Goal: Transaction & Acquisition: Download file/media

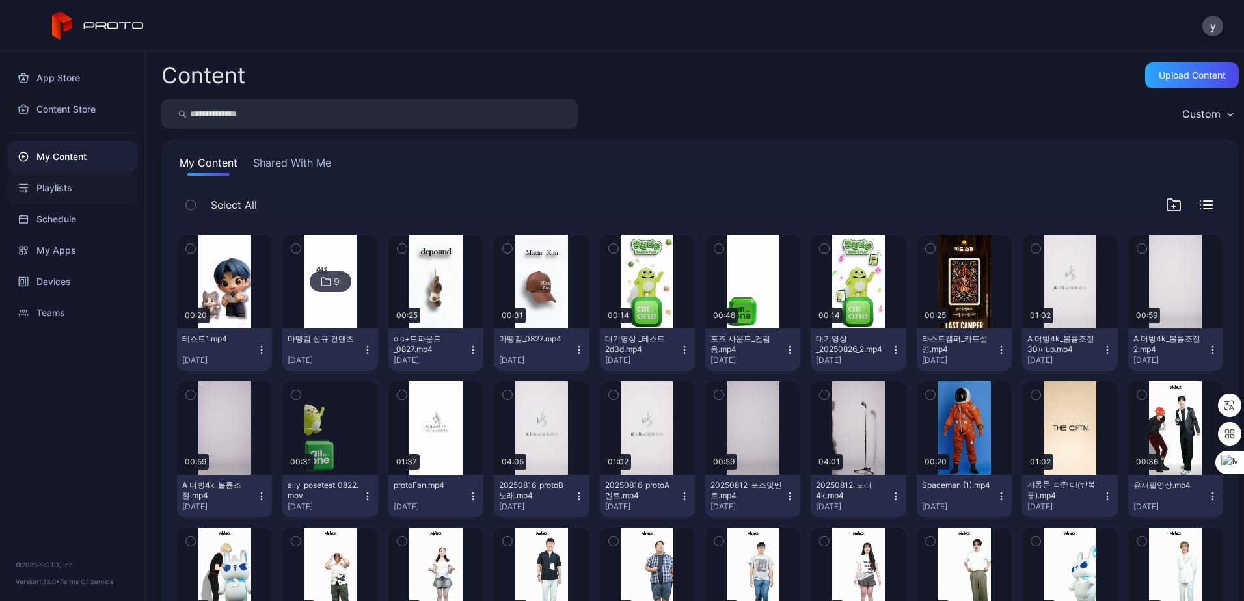
click at [70, 194] on div "Playlists" at bounding box center [72, 187] width 129 height 31
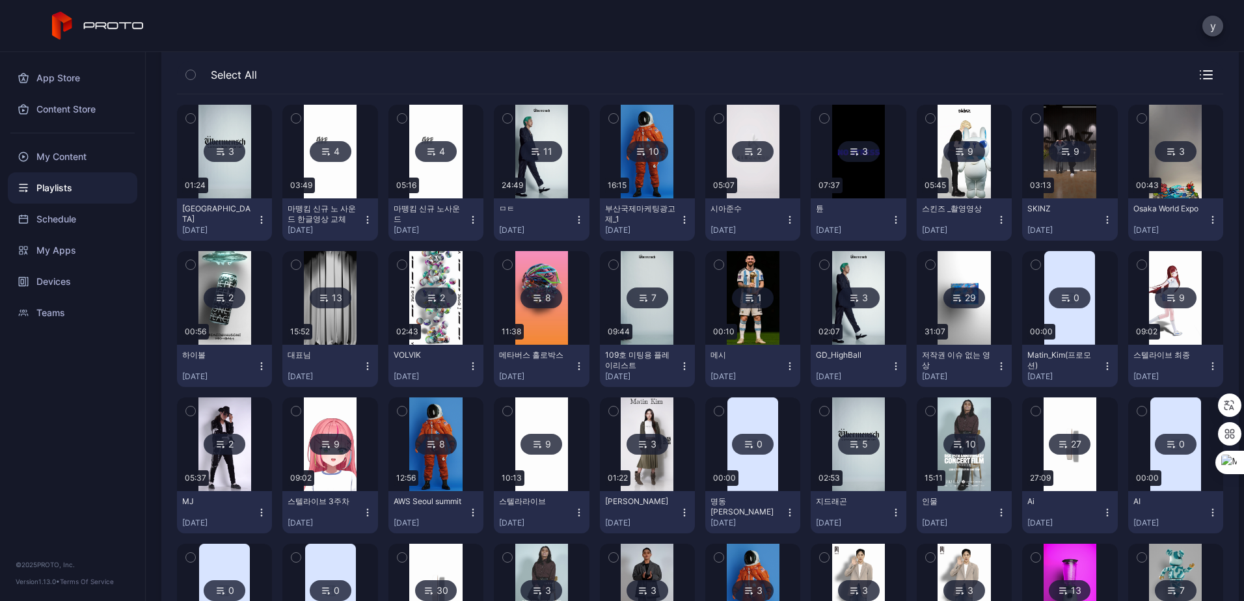
scroll to position [195, 0]
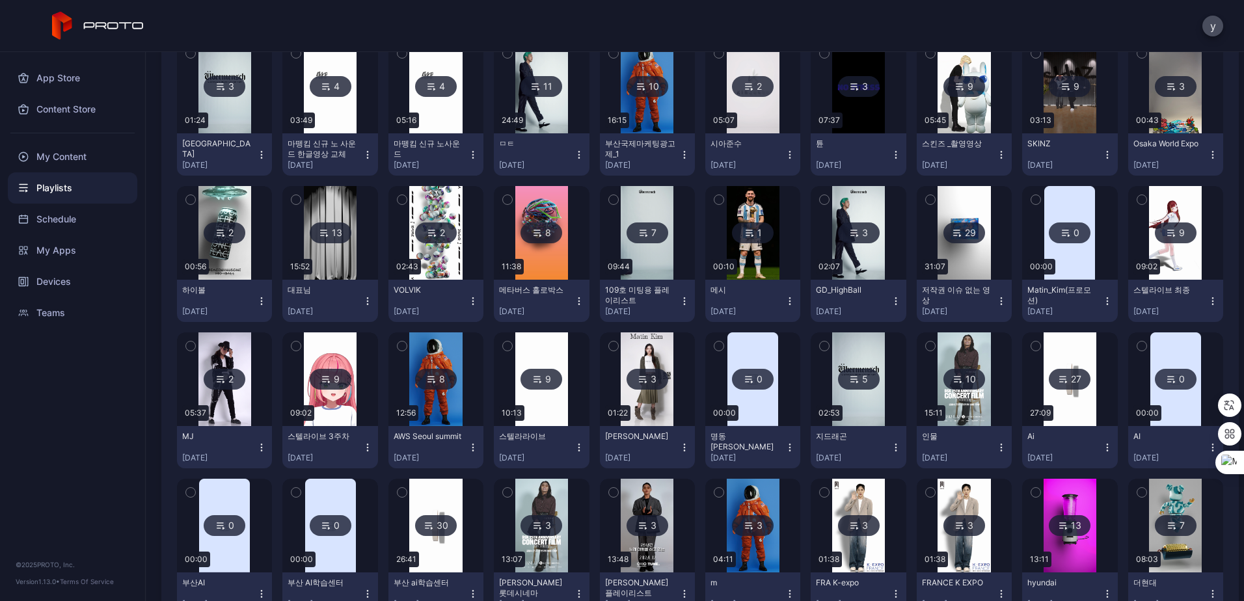
click at [850, 387] on div "5" at bounding box center [859, 379] width 42 height 21
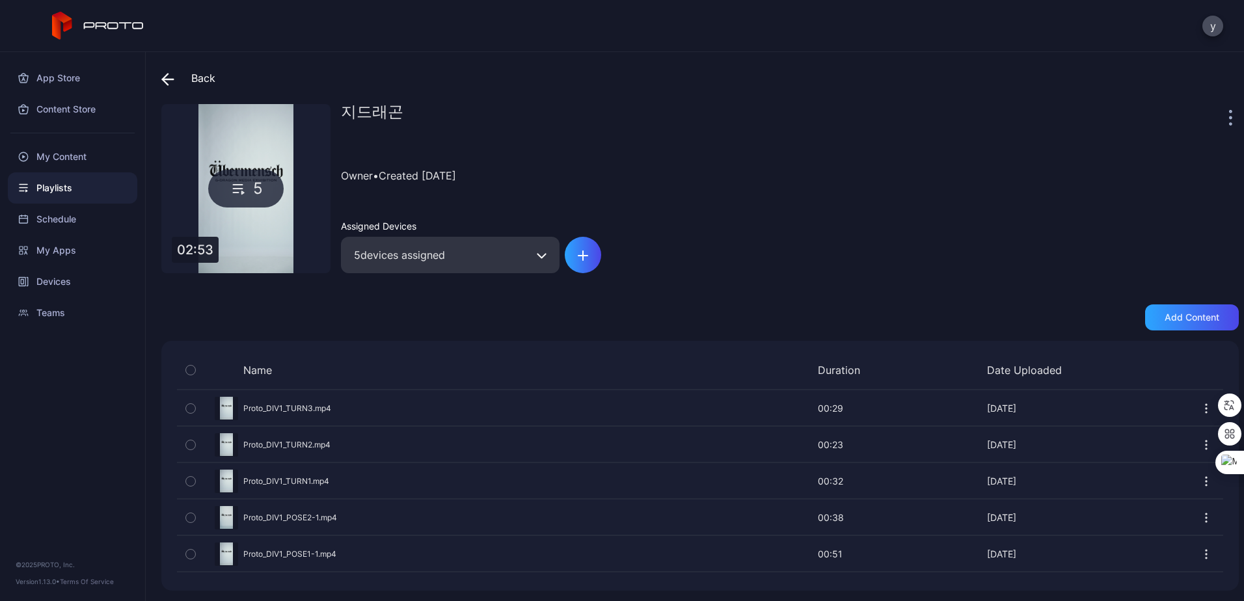
click at [1199, 410] on icon "button" at bounding box center [1205, 408] width 13 height 13
click at [515, 403] on div "Preview" at bounding box center [700, 408] width 1046 height 34
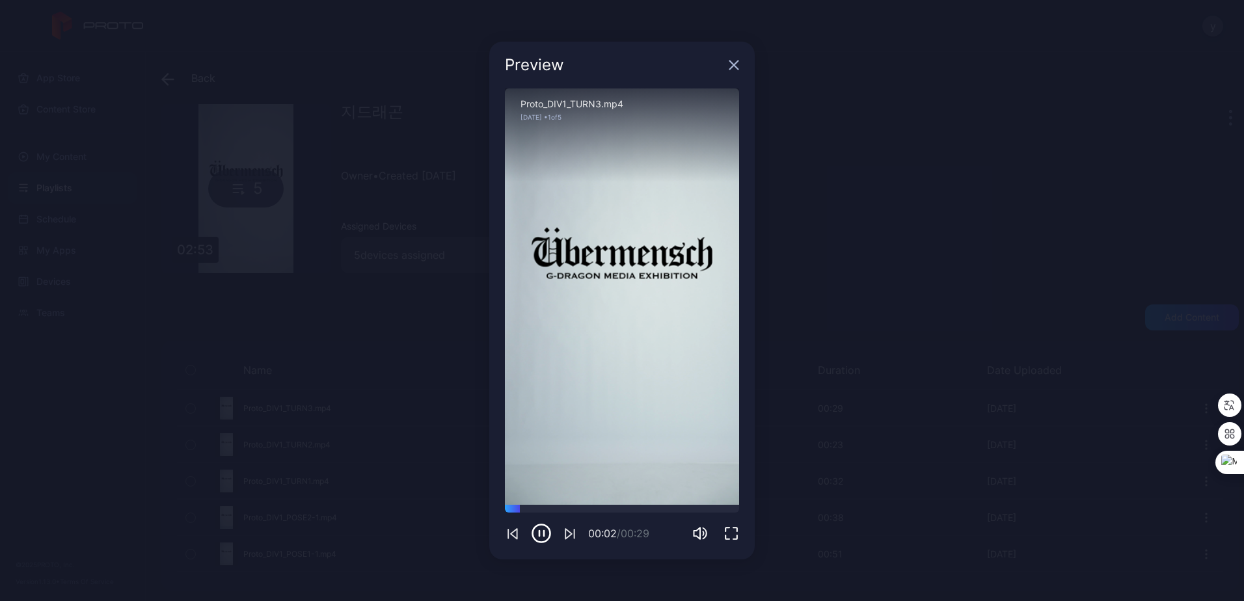
click at [736, 61] on icon "button" at bounding box center [733, 65] width 10 height 10
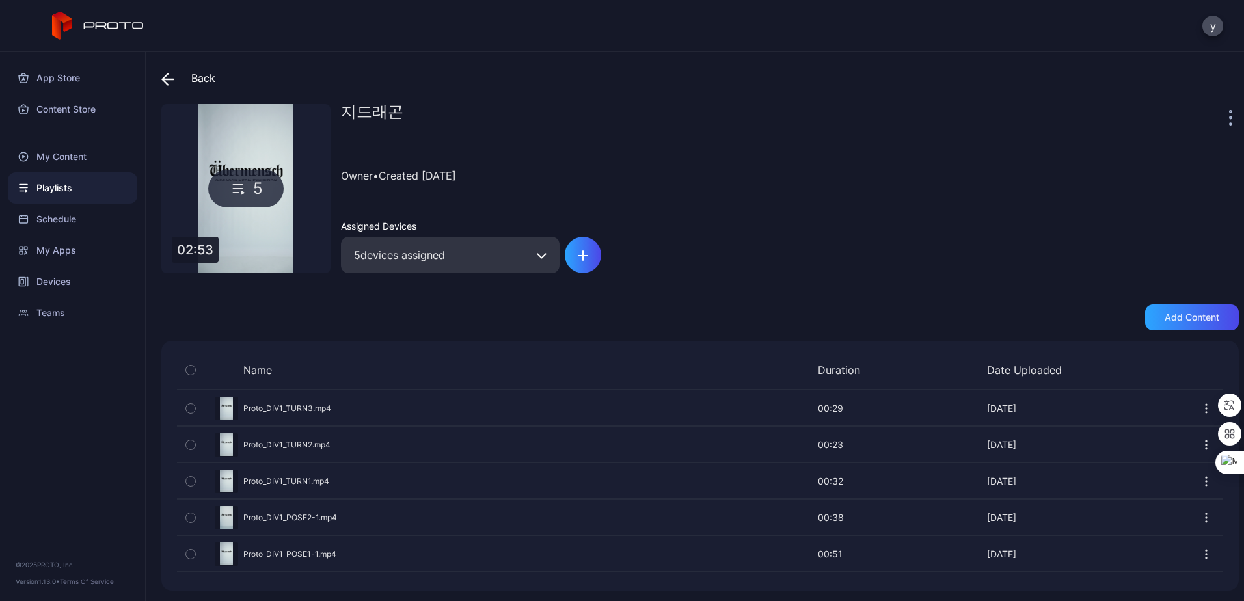
click at [1225, 118] on div at bounding box center [1231, 117] width 13 height 26
click at [1199, 405] on icon "button" at bounding box center [1205, 408] width 13 height 13
click at [440, 403] on div "Preview" at bounding box center [700, 408] width 1046 height 34
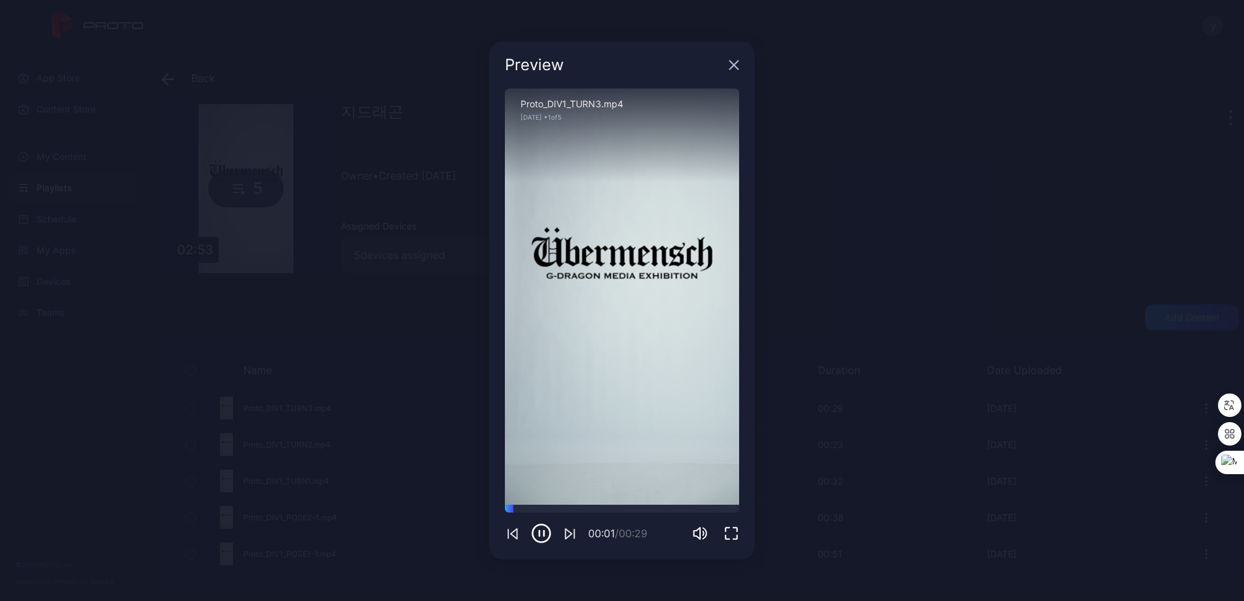
drag, startPoint x: 440, startPoint y: 403, endPoint x: 734, endPoint y: 66, distance: 446.7
click at [734, 66] on icon "button" at bounding box center [733, 65] width 10 height 10
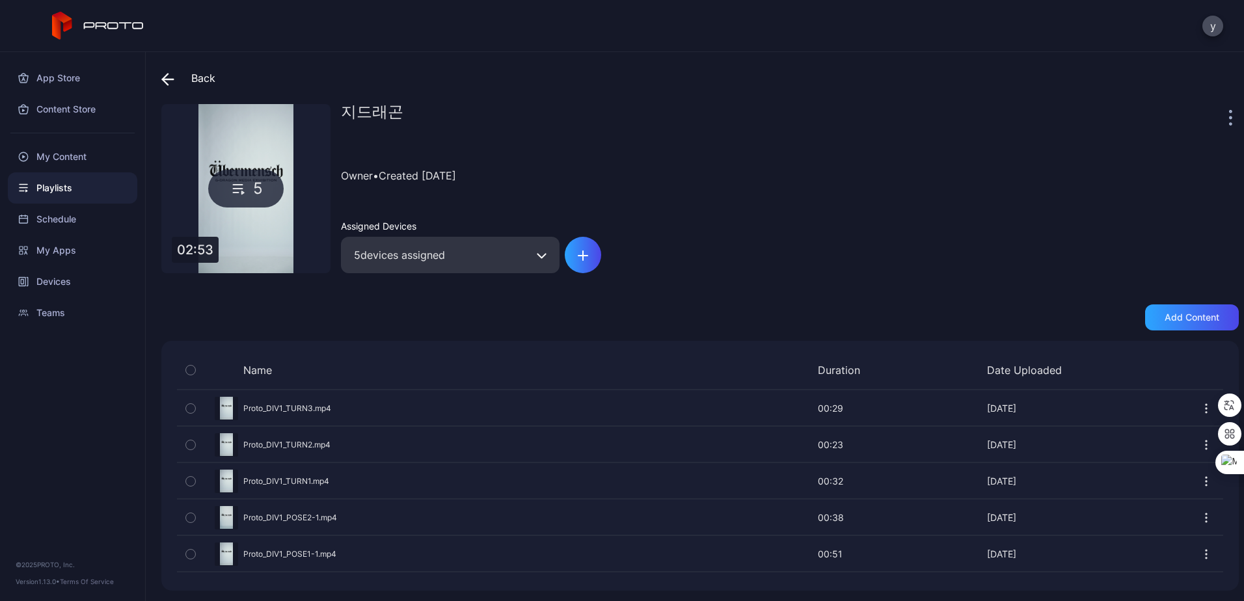
click at [188, 404] on icon "button" at bounding box center [190, 408] width 9 height 14
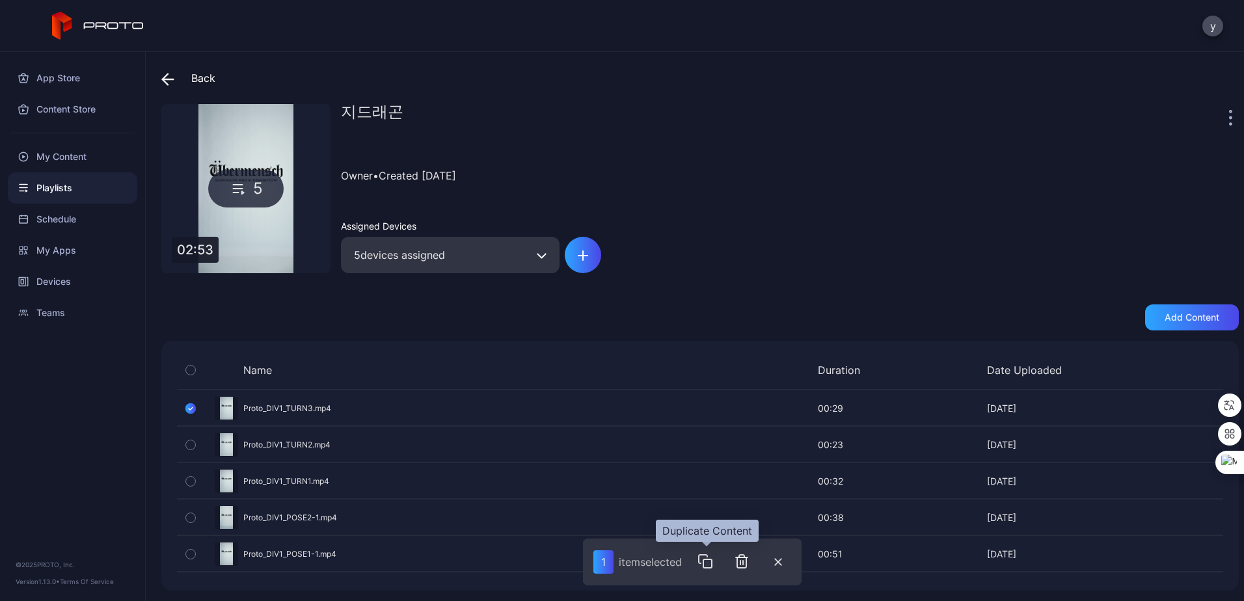
click at [708, 566] on icon "button" at bounding box center [705, 562] width 16 height 16
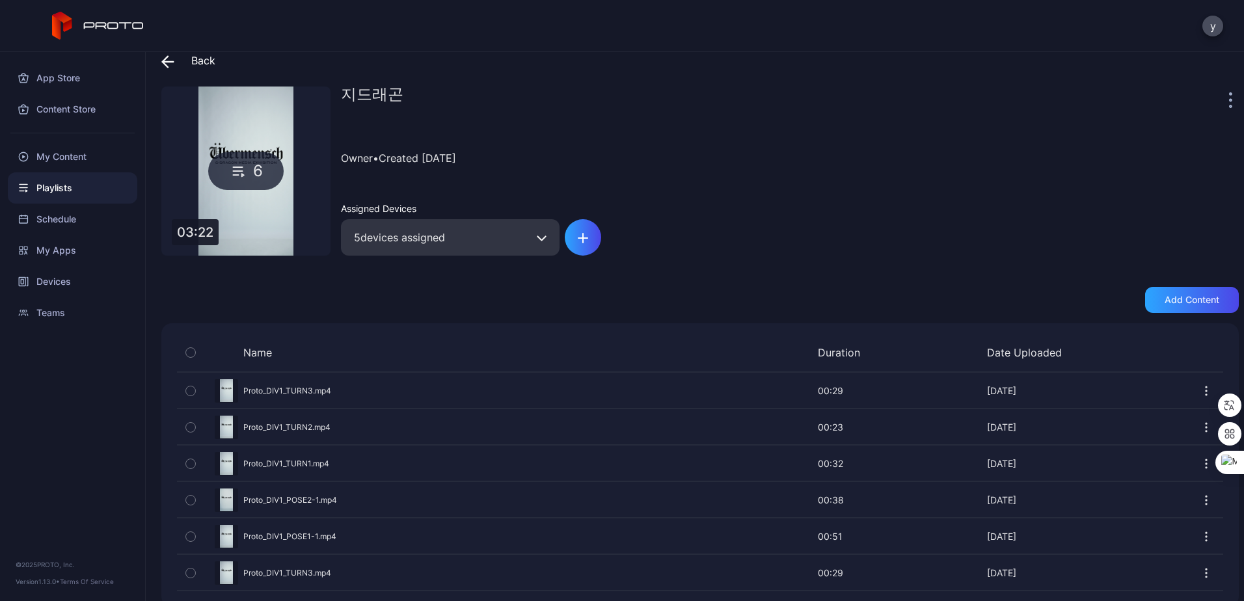
scroll to position [34, 0]
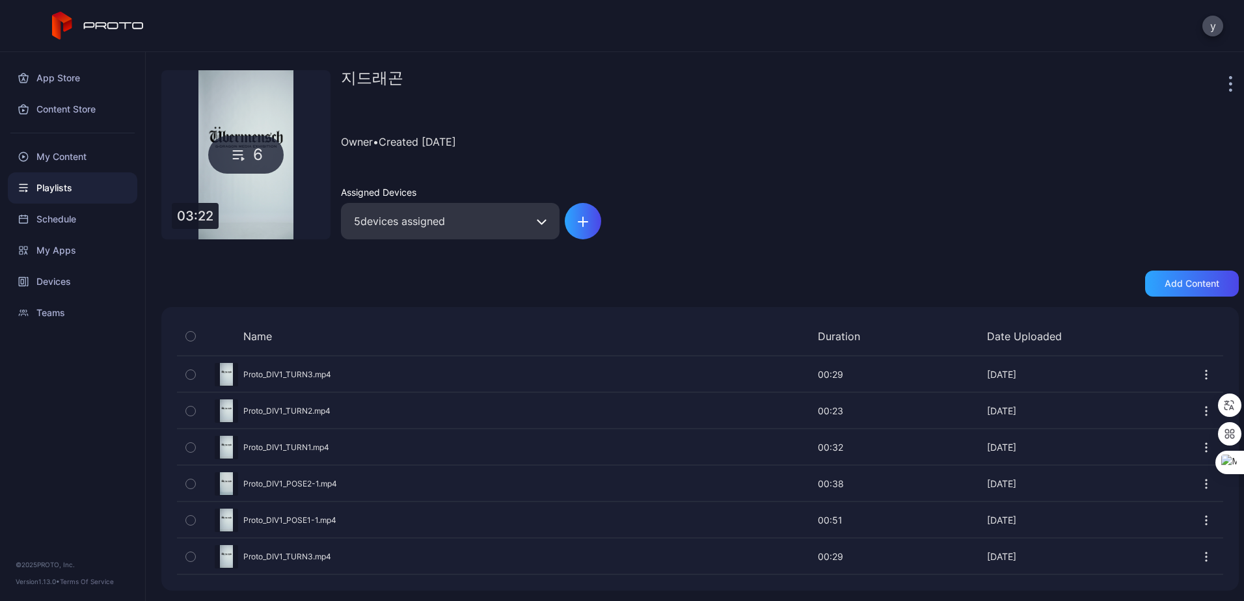
click at [209, 405] on div "Preview" at bounding box center [198, 410] width 23 height 23
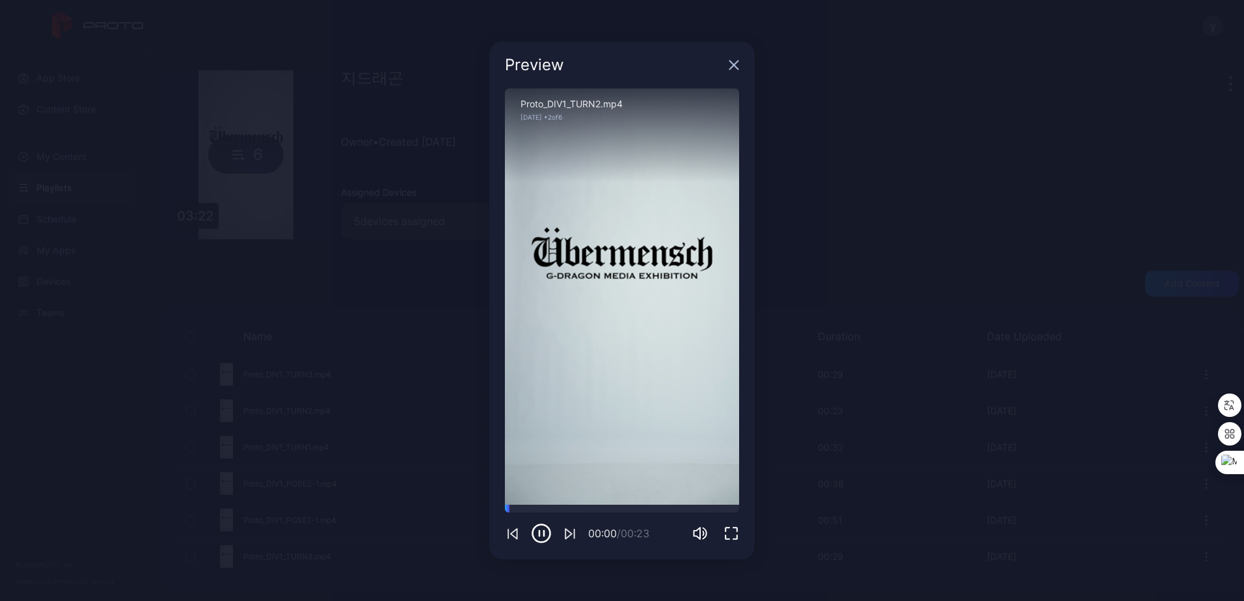
click at [730, 66] on icon "button" at bounding box center [733, 65] width 10 height 10
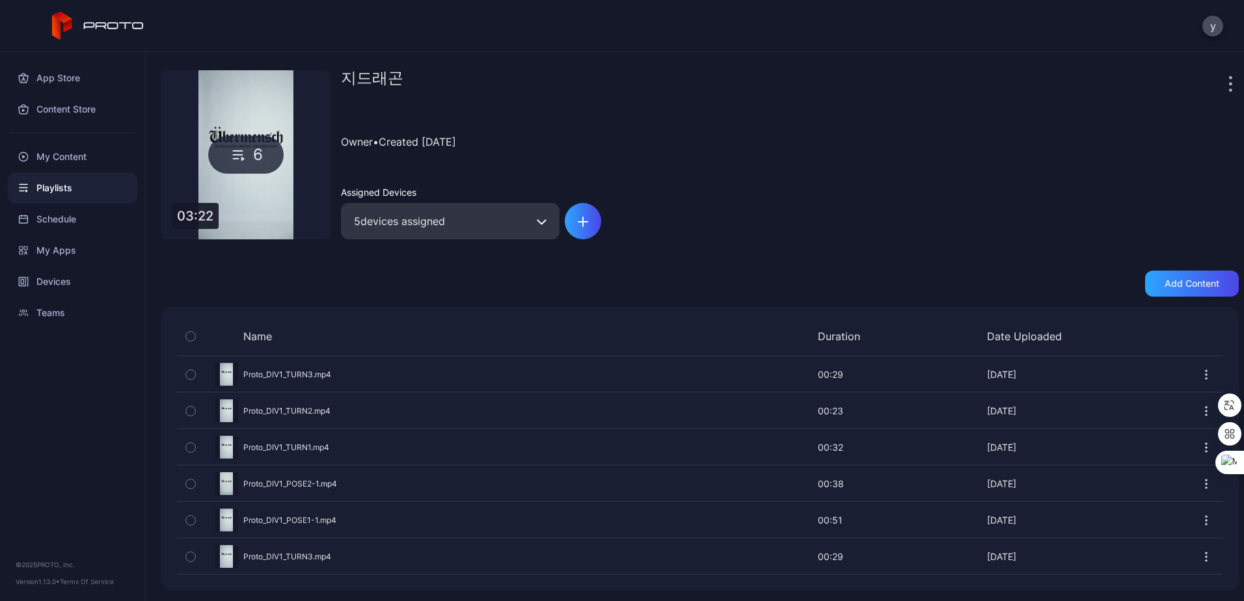
click at [196, 371] on button "button" at bounding box center [190, 374] width 27 height 35
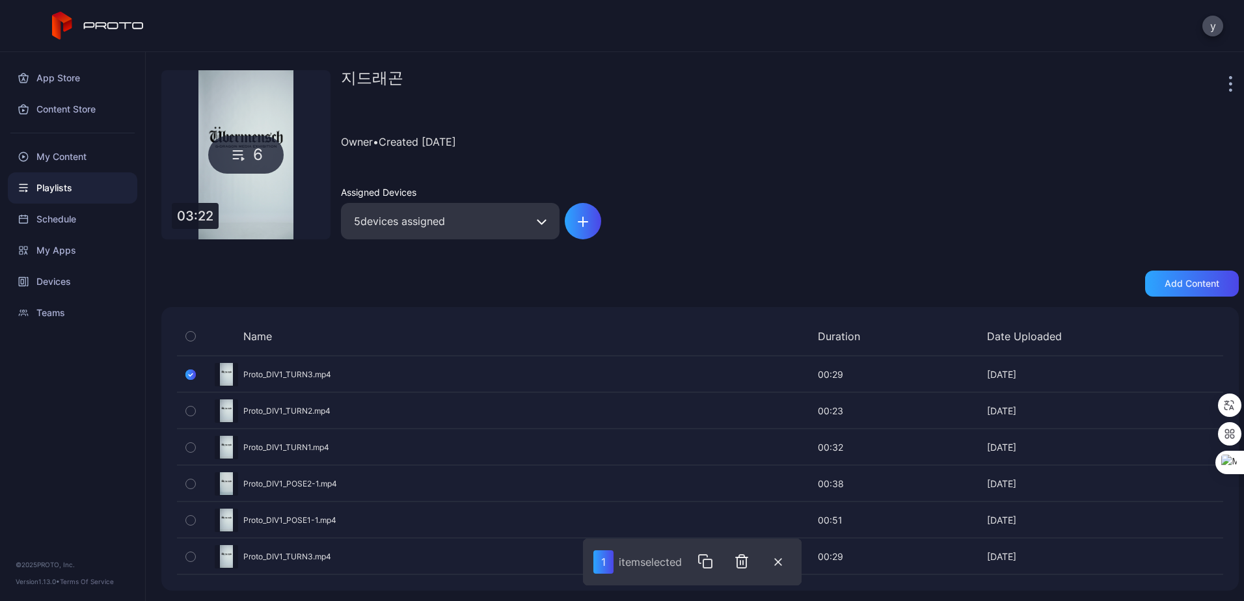
click at [364, 373] on div "Preview" at bounding box center [700, 374] width 1046 height 34
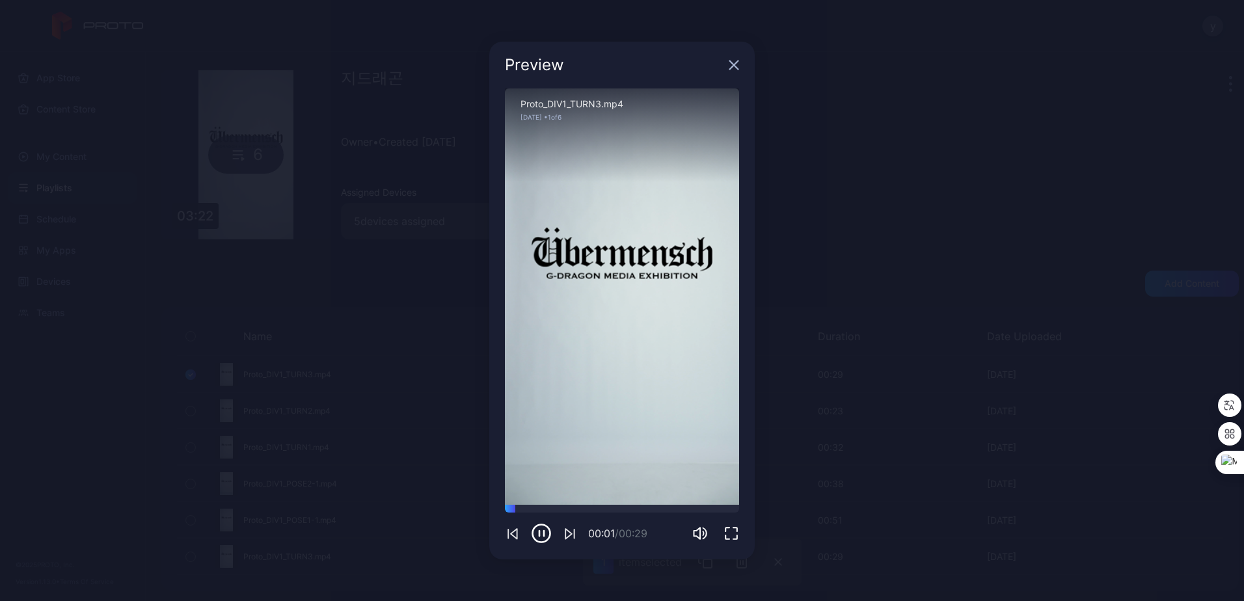
click at [733, 64] on icon "button" at bounding box center [734, 65] width 8 height 8
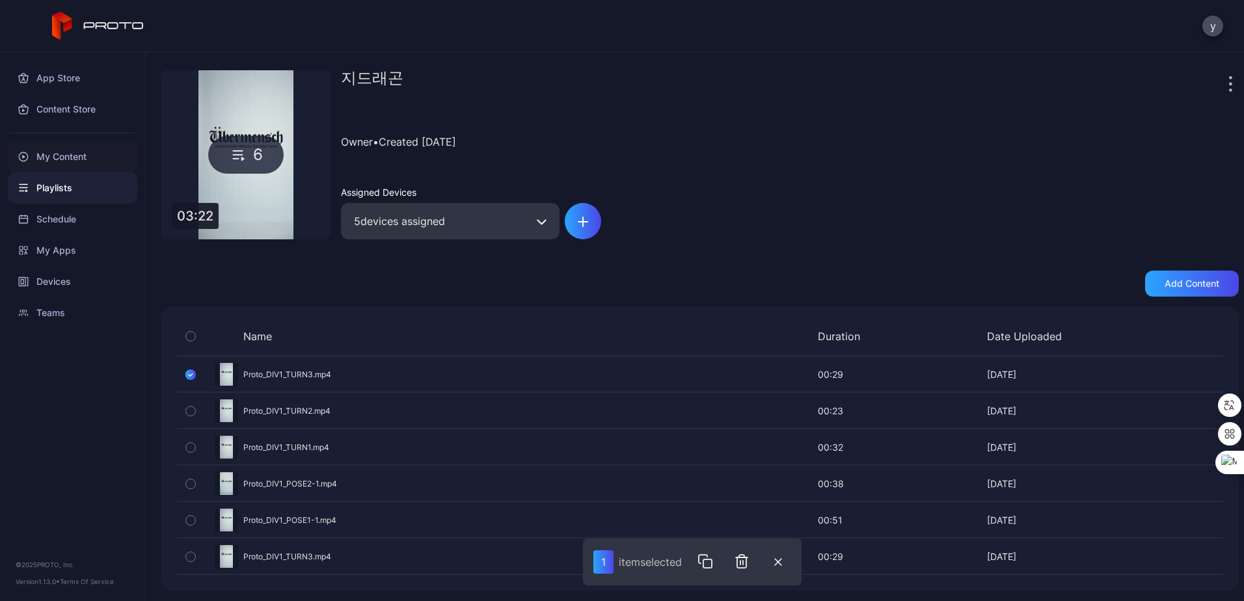
click at [64, 155] on div "My Content" at bounding box center [72, 156] width 129 height 31
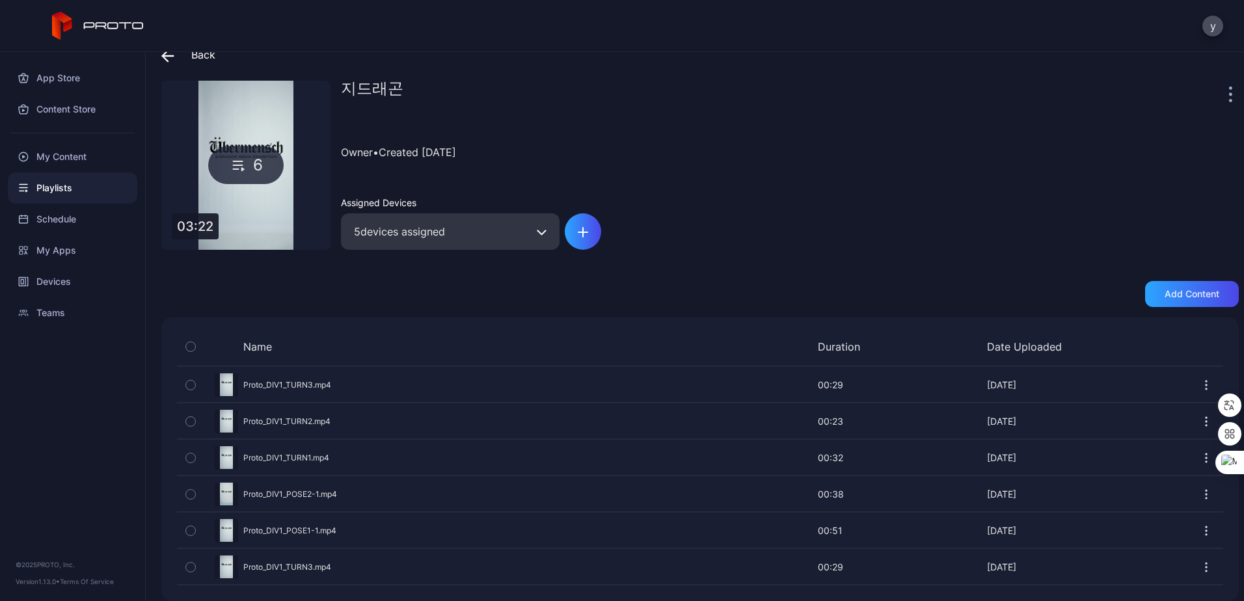
scroll to position [34, 0]
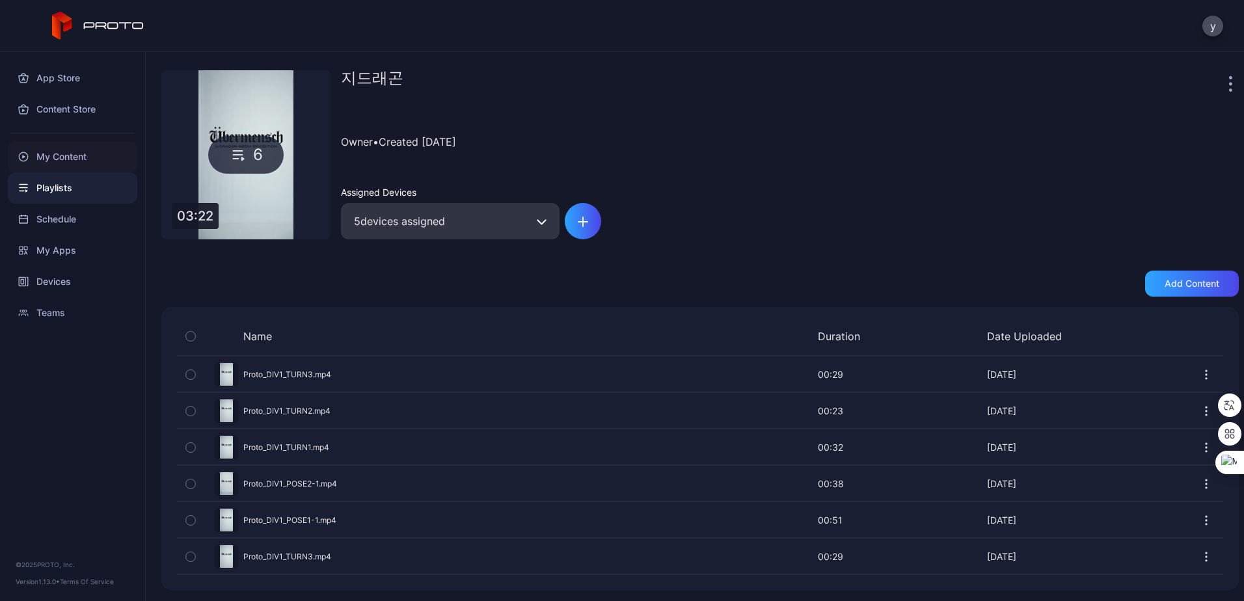
click at [59, 161] on div "My Content" at bounding box center [72, 156] width 129 height 31
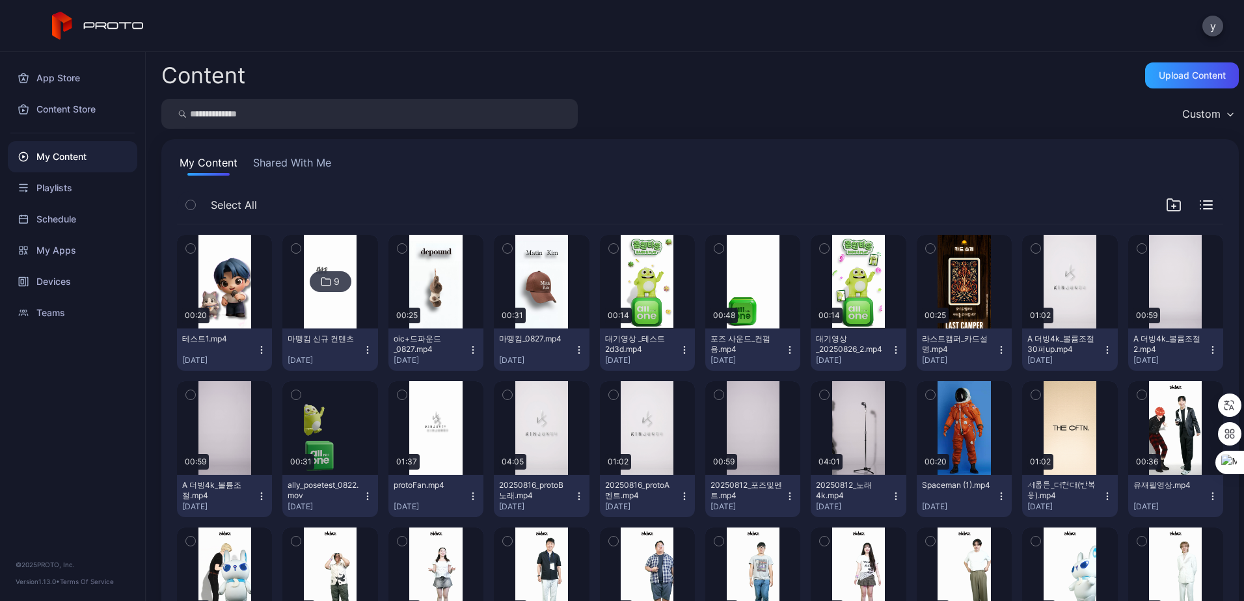
click at [267, 122] on input "search" at bounding box center [369, 114] width 416 height 30
type input "*"
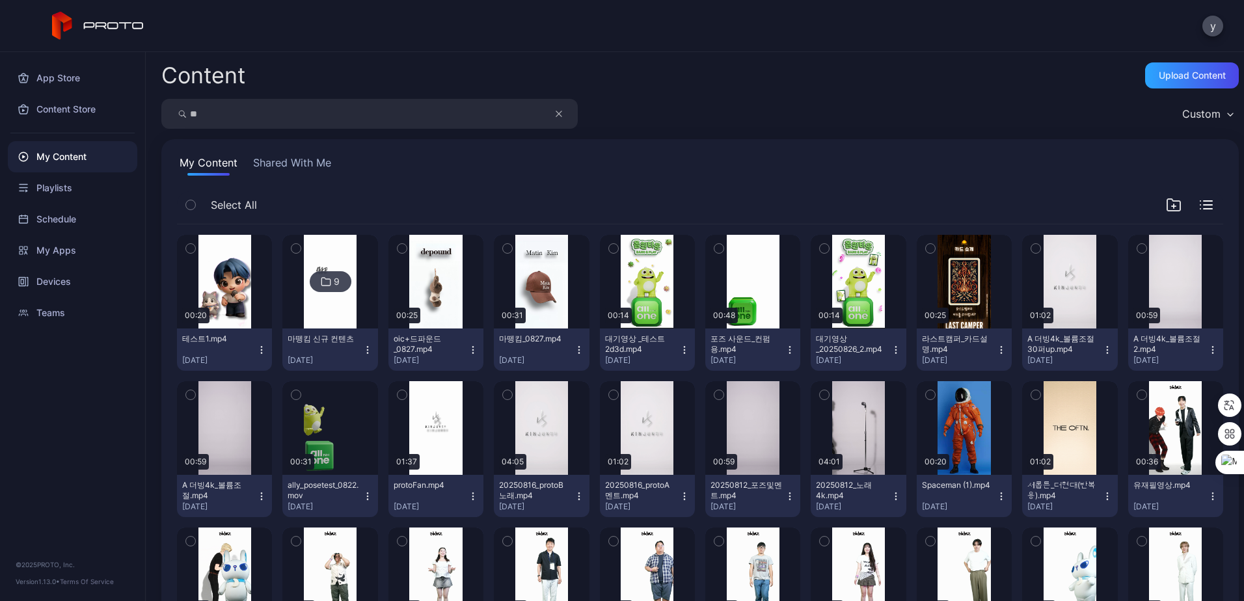
type input "*"
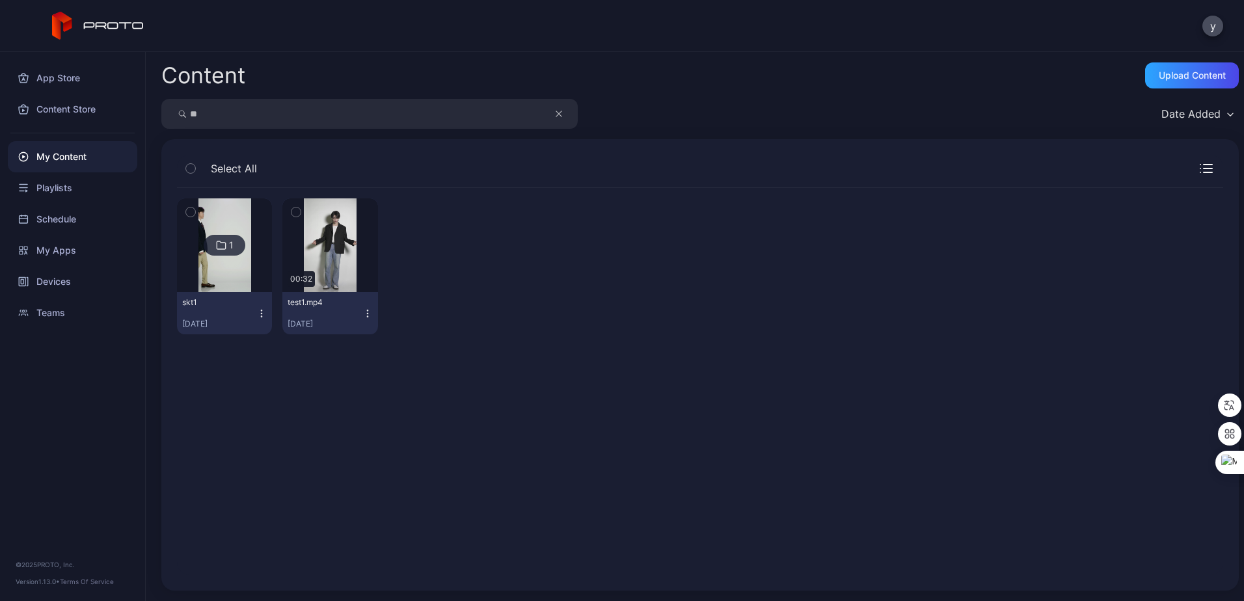
click at [684, 518] on div "1 skt1 [DATE] Preview 00:32 test1.mp4 [DATE]" at bounding box center [700, 382] width 1067 height 408
drag, startPoint x: 278, startPoint y: 109, endPoint x: 113, endPoint y: 111, distance: 165.2
click at [113, 111] on div "App Store Content Store My Content Playlists Schedule My Apps Devices Teams © 2…" at bounding box center [622, 326] width 1244 height 549
type input "*"
type input "*****"
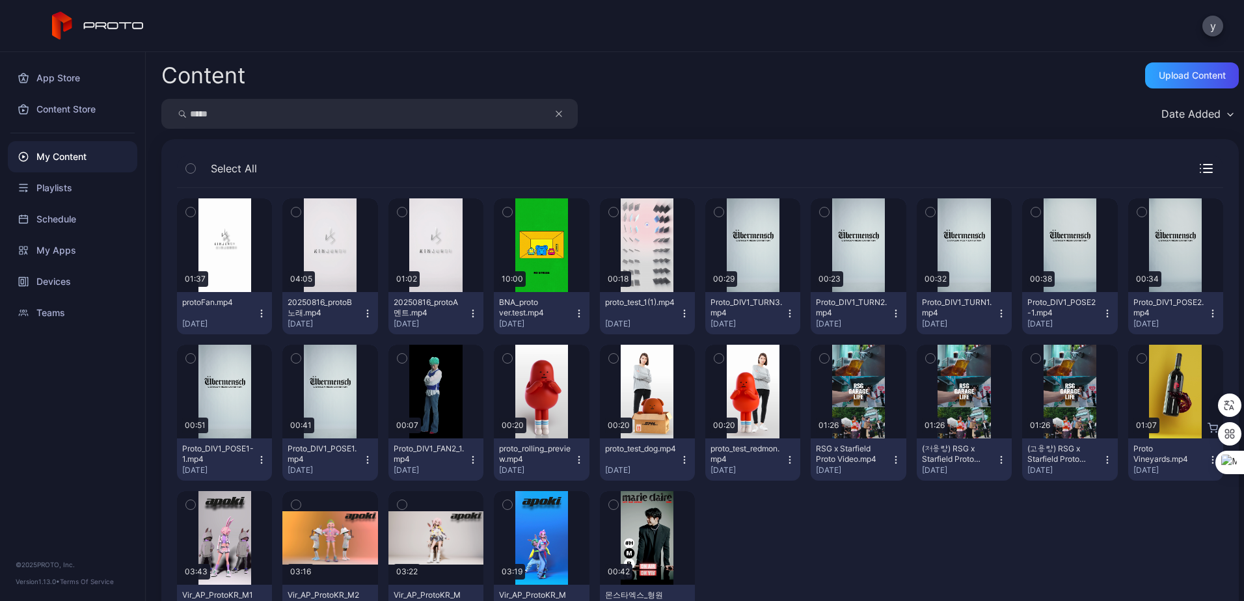
click at [927, 547] on div "Preview 01:37 protoFan.mp4 [DATE] Preview 04:05 20250816_protoB노래.mp4 [DATE] Pr…" at bounding box center [700, 412] width 1046 height 449
click at [714, 209] on icon "button" at bounding box center [718, 212] width 9 height 14
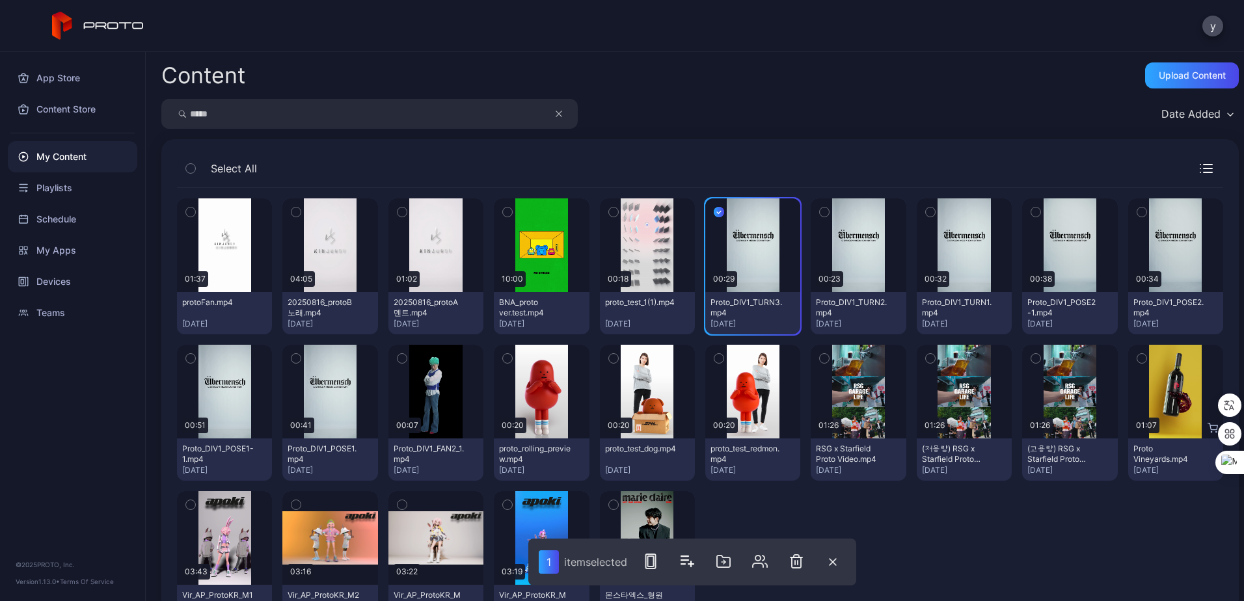
click at [714, 211] on icon "button" at bounding box center [719, 212] width 10 height 14
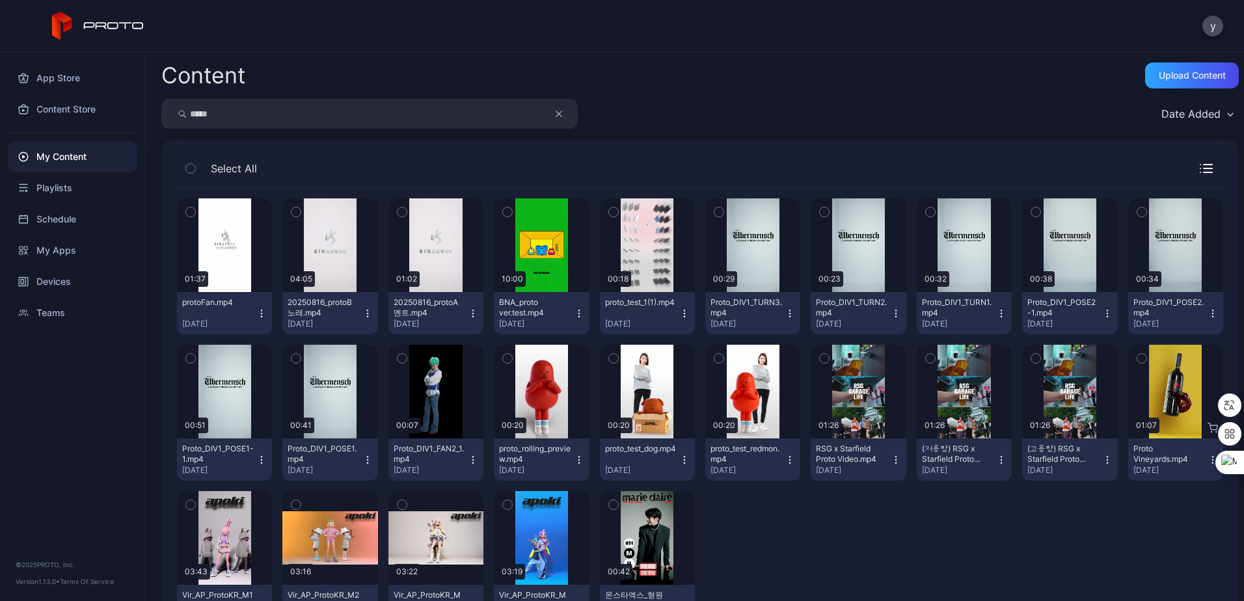
click at [785, 312] on icon "button" at bounding box center [789, 313] width 10 height 10
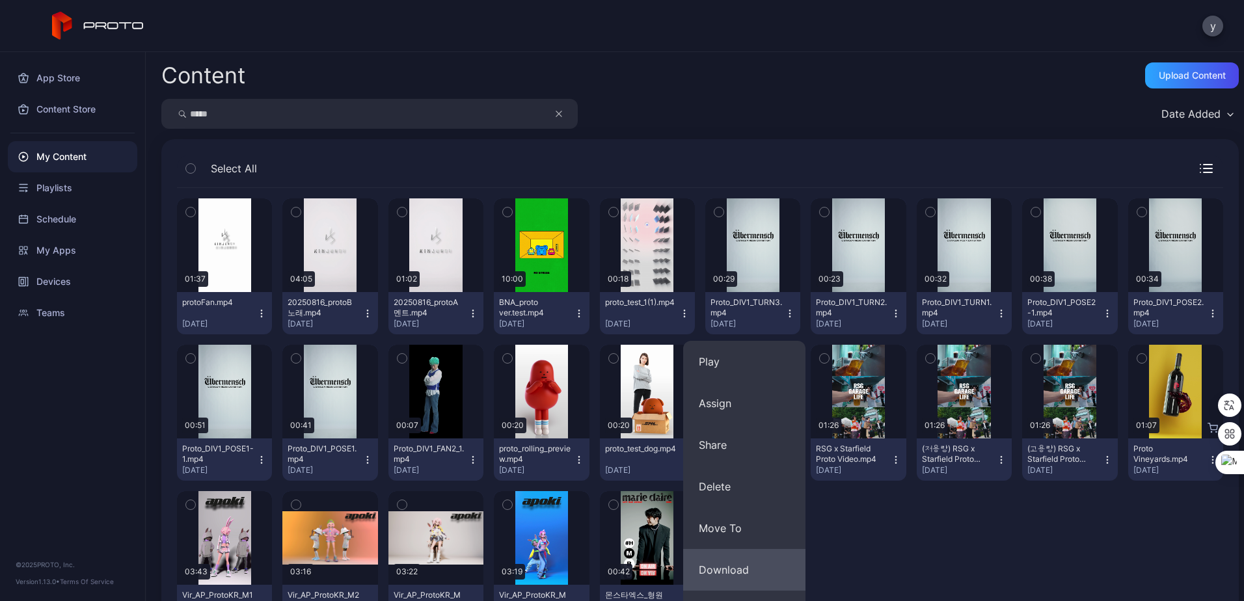
click at [749, 565] on button "Download" at bounding box center [744, 570] width 122 height 42
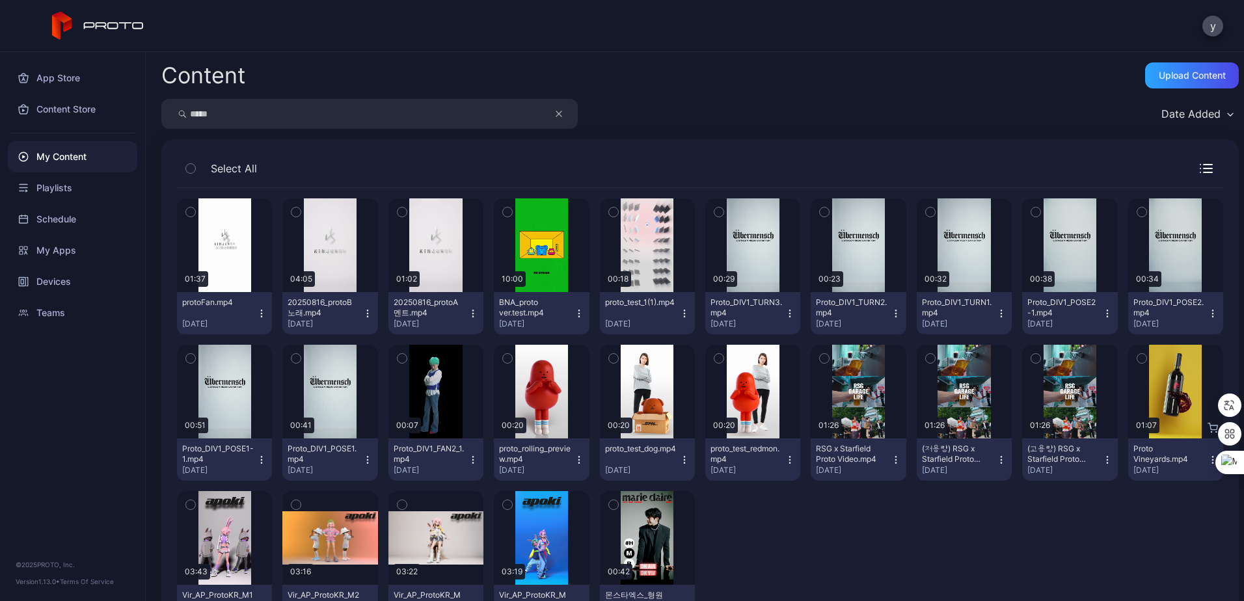
click at [890, 314] on icon "button" at bounding box center [895, 313] width 10 height 10
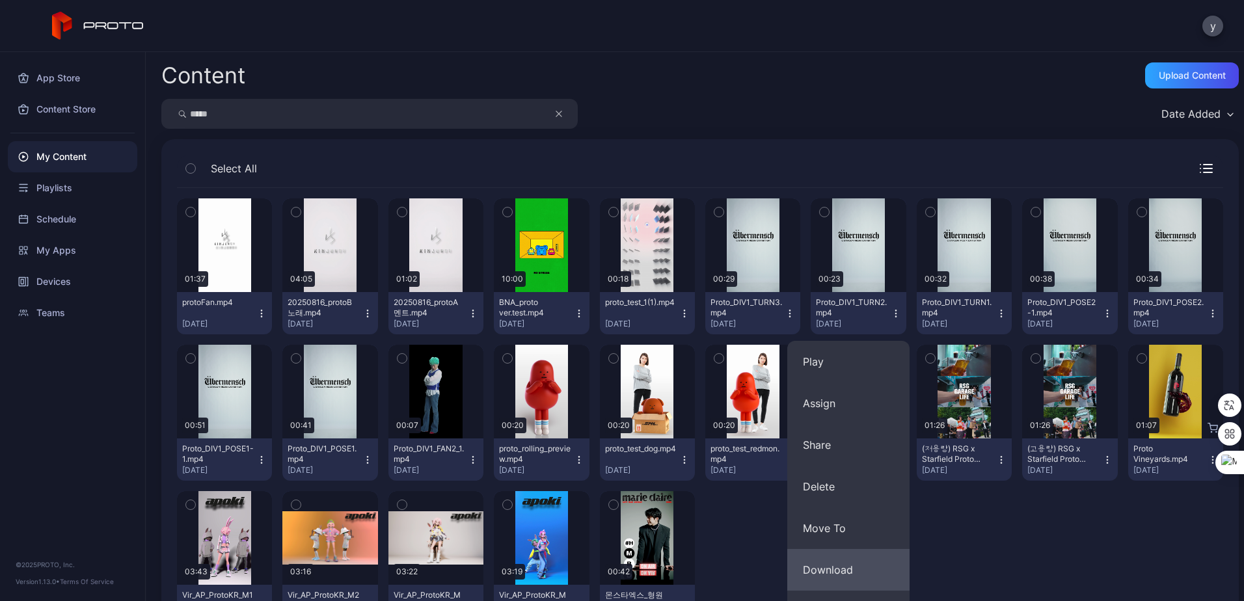
click at [870, 566] on button "Download" at bounding box center [848, 570] width 122 height 42
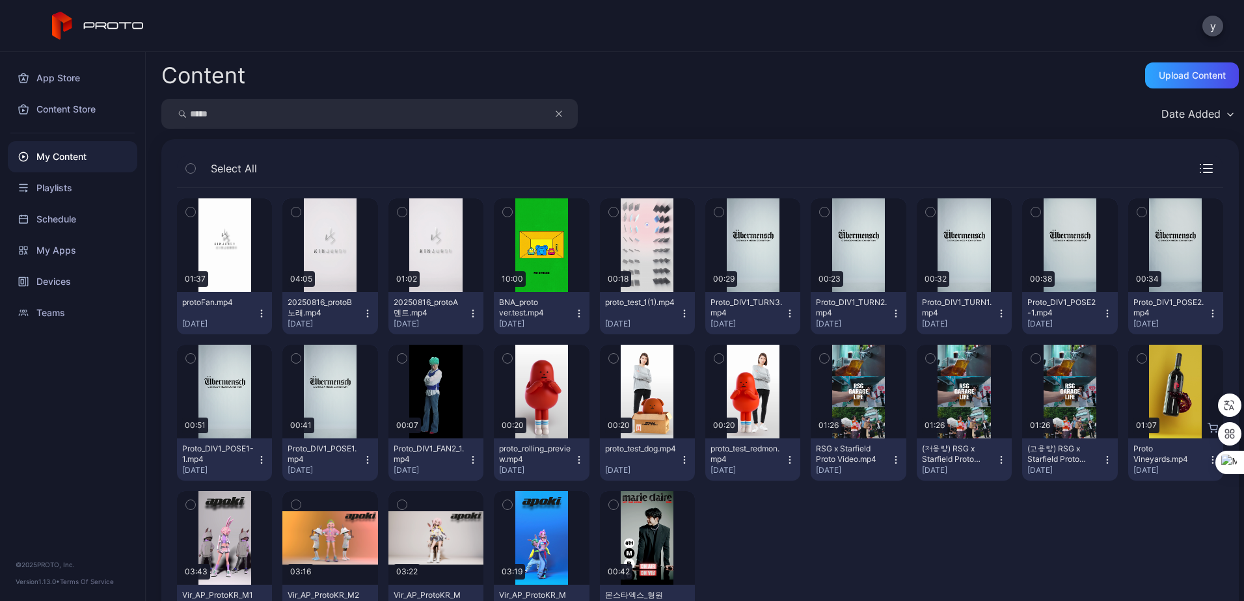
click at [789, 107] on div "***** Date Added" at bounding box center [699, 114] width 1077 height 30
click at [996, 308] on icon "button" at bounding box center [1001, 313] width 10 height 10
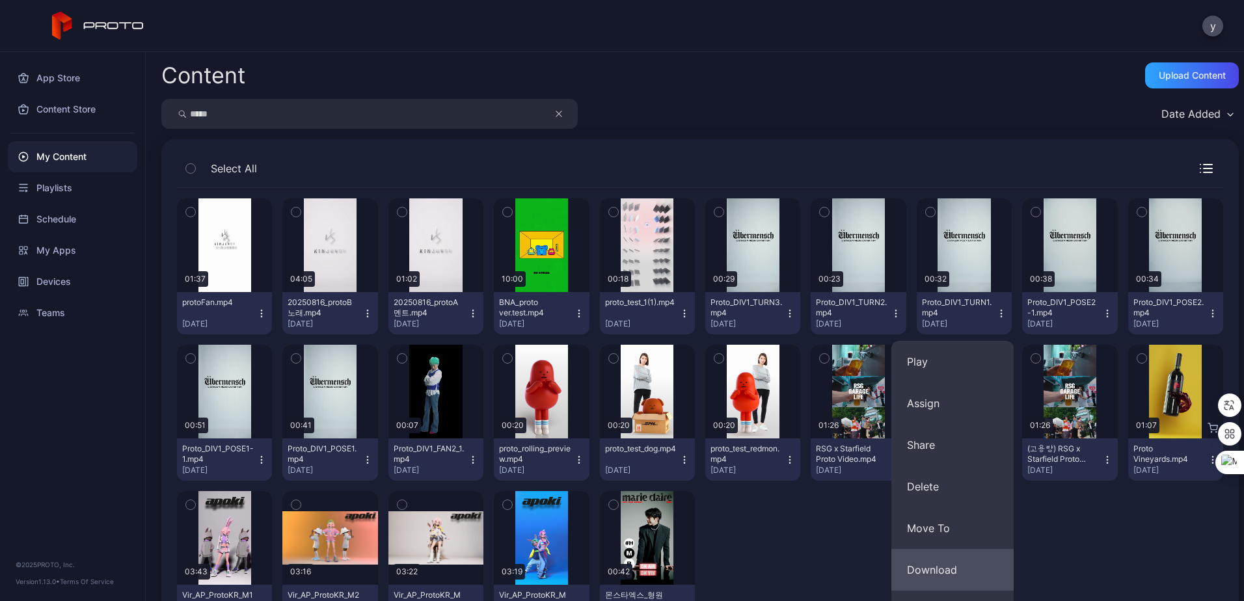
click at [977, 577] on button "Download" at bounding box center [952, 570] width 122 height 42
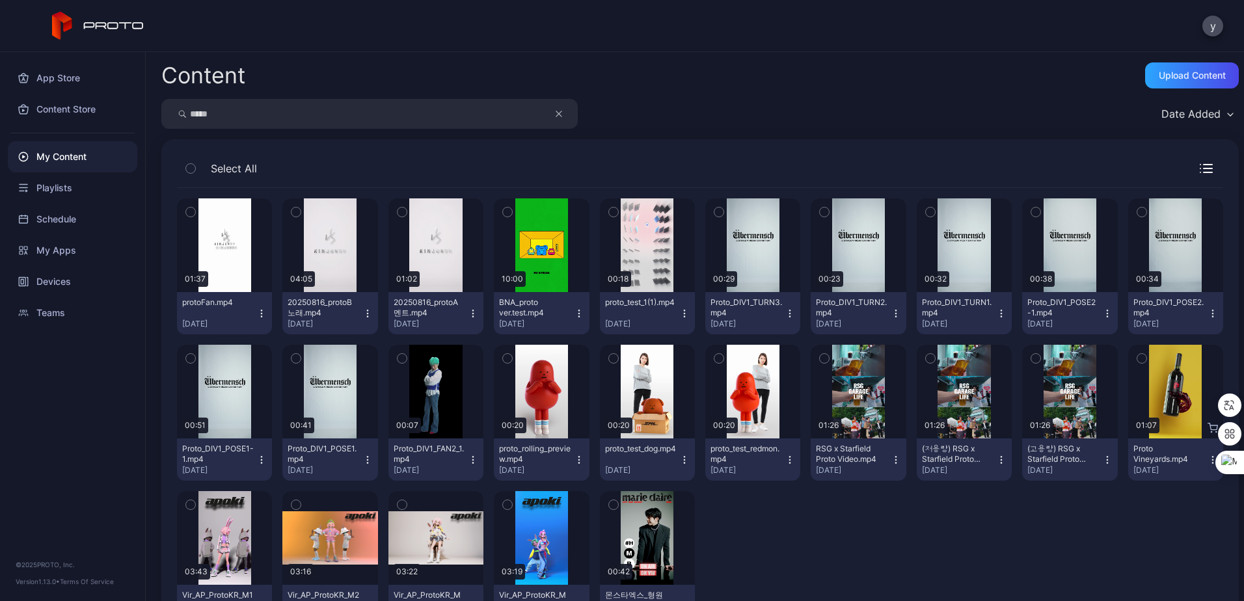
click at [818, 164] on div "Select All" at bounding box center [700, 171] width 1046 height 33
click at [1102, 311] on icon "button" at bounding box center [1107, 313] width 10 height 10
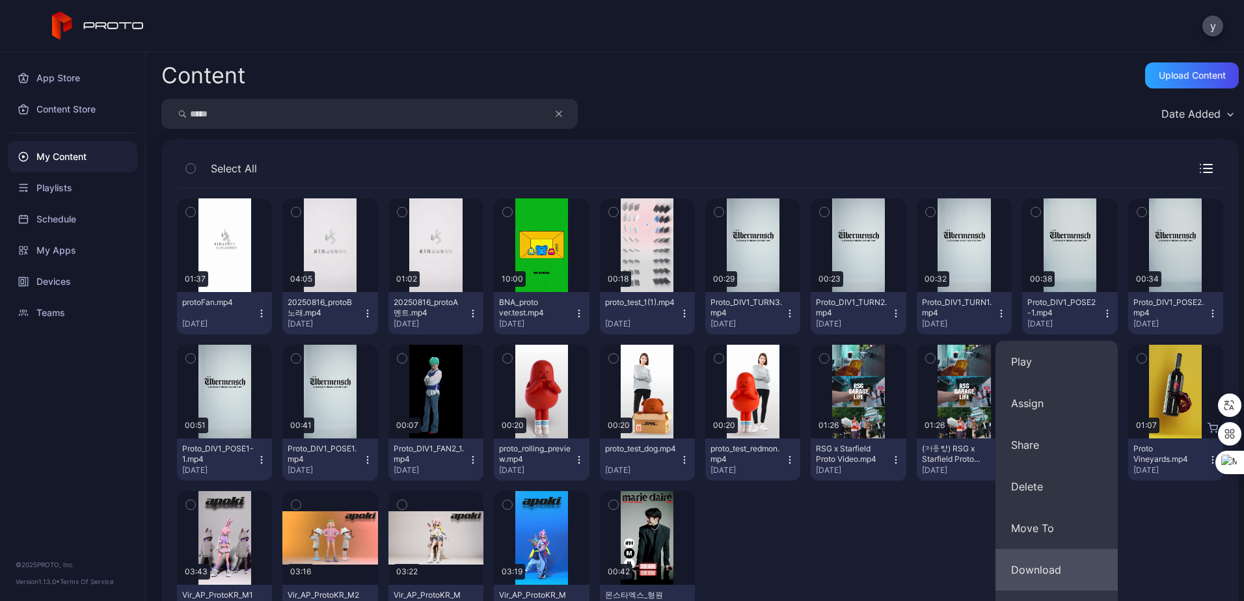
click at [1077, 567] on button "Download" at bounding box center [1056, 570] width 122 height 42
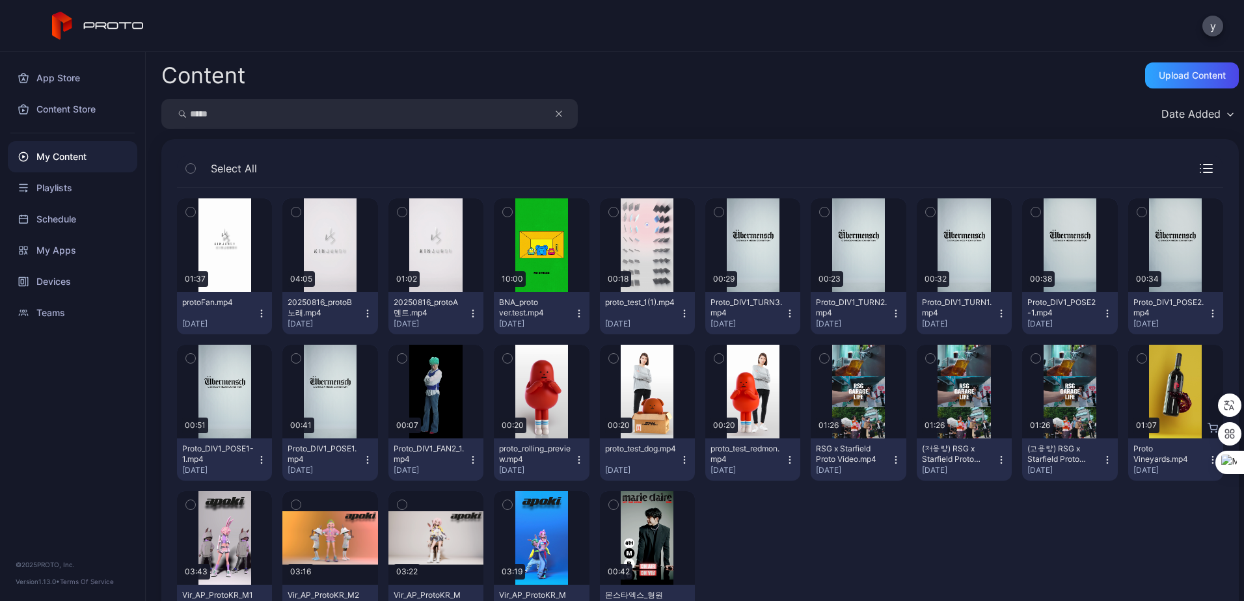
click at [1226, 289] on div "Content Upload Content ***** Date Added Select All Preview 01:37 protoFan.mp4 […" at bounding box center [695, 326] width 1098 height 549
click at [1212, 310] on icon "button" at bounding box center [1212, 310] width 1 height 1
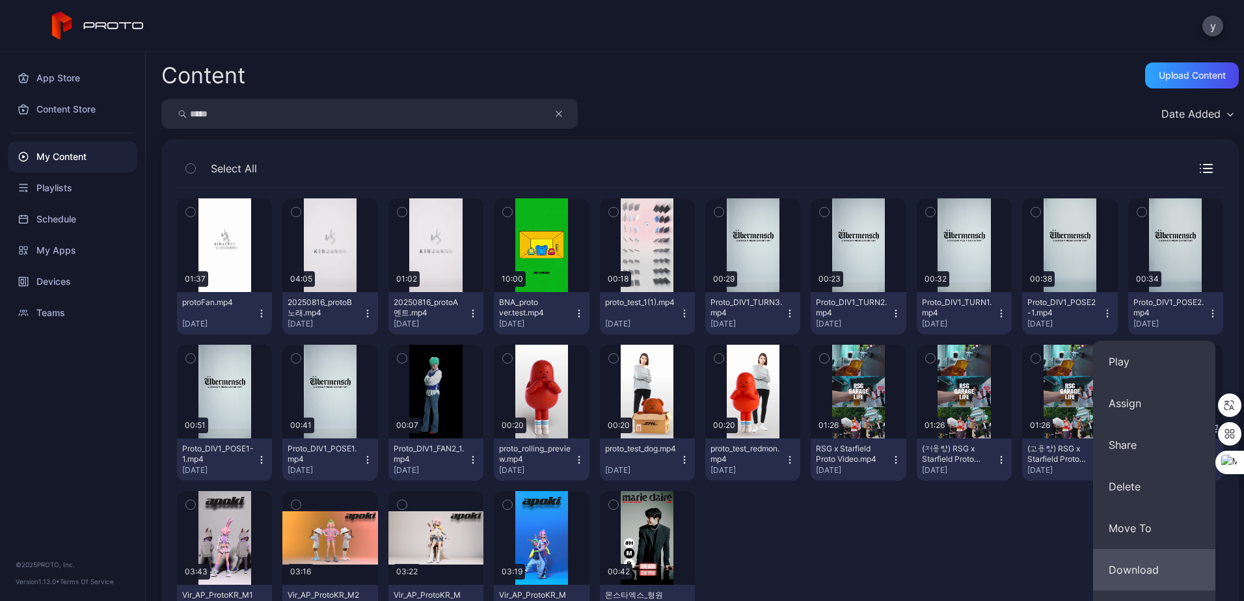
click at [1175, 580] on button "Download" at bounding box center [1154, 570] width 122 height 42
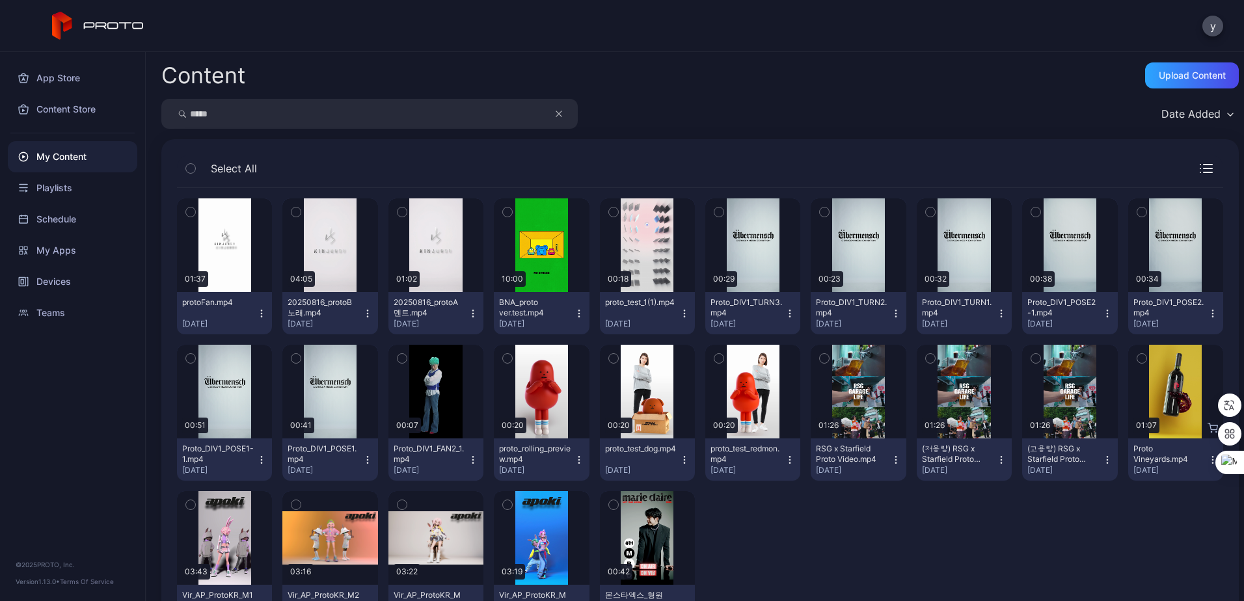
click at [252, 453] on div "Proto_DIV1_POSE1-1.mp4" at bounding box center [218, 454] width 72 height 21
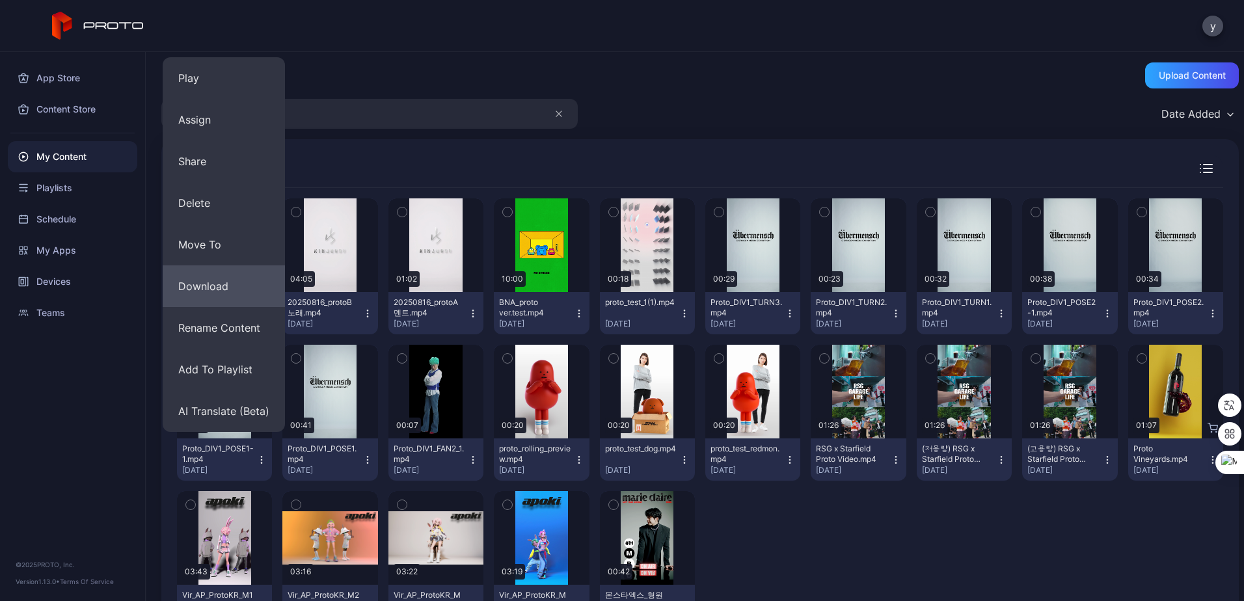
click at [226, 285] on button "Download" at bounding box center [224, 286] width 122 height 42
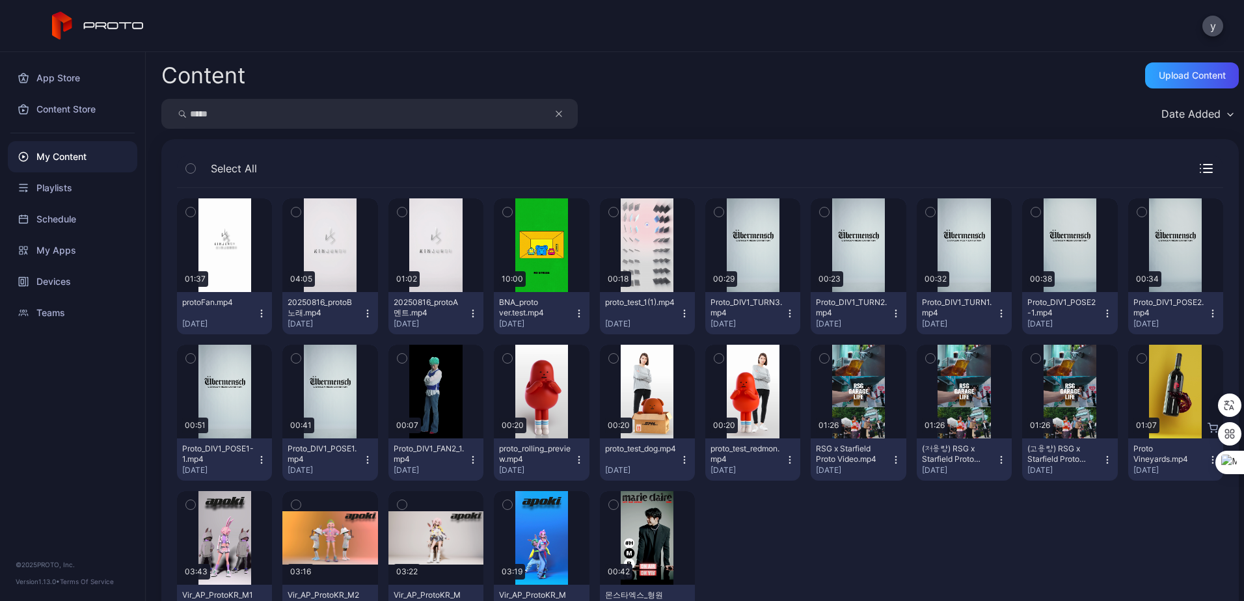
click at [362, 463] on icon "button" at bounding box center [367, 460] width 10 height 10
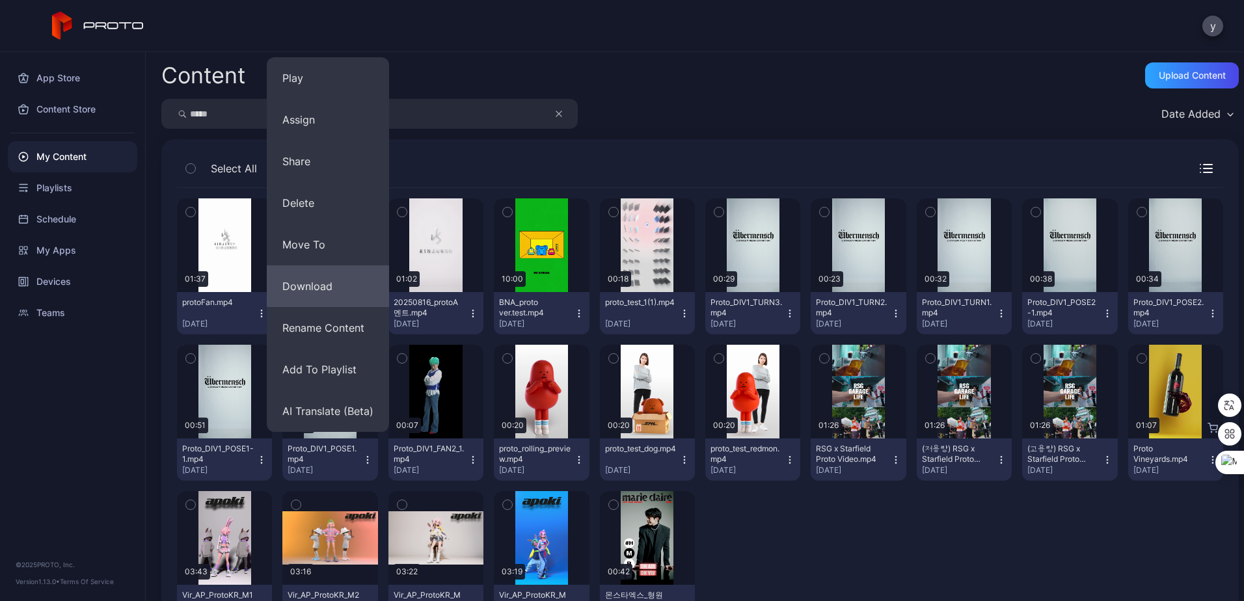
click at [344, 285] on button "Download" at bounding box center [328, 286] width 122 height 42
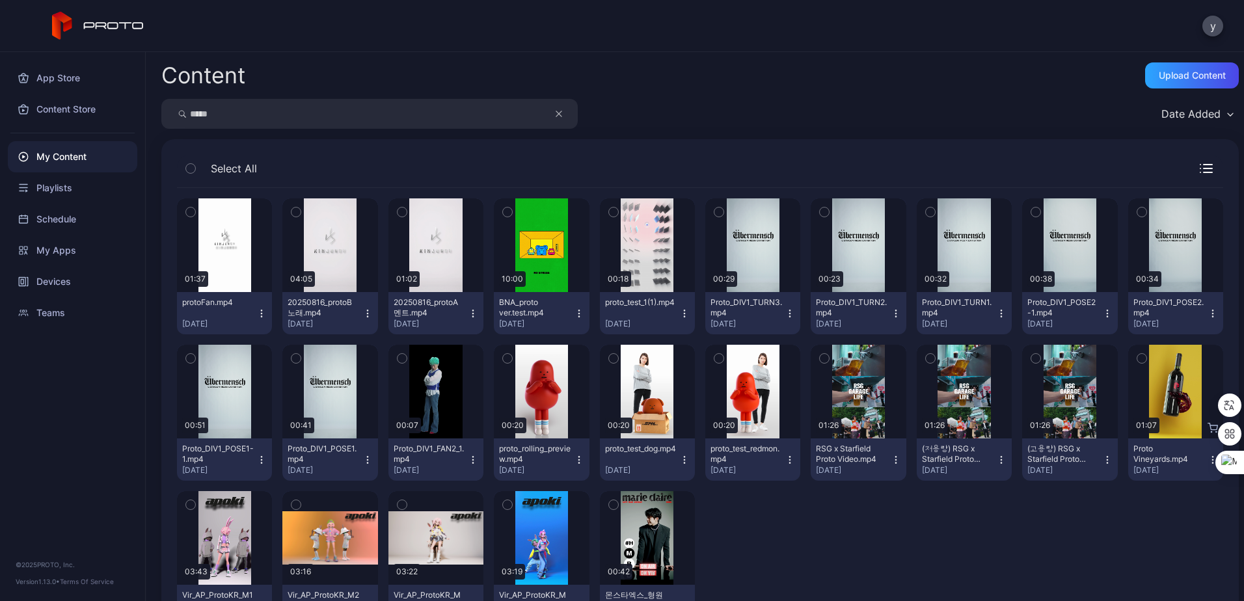
click at [70, 152] on div "My Content" at bounding box center [72, 156] width 129 height 31
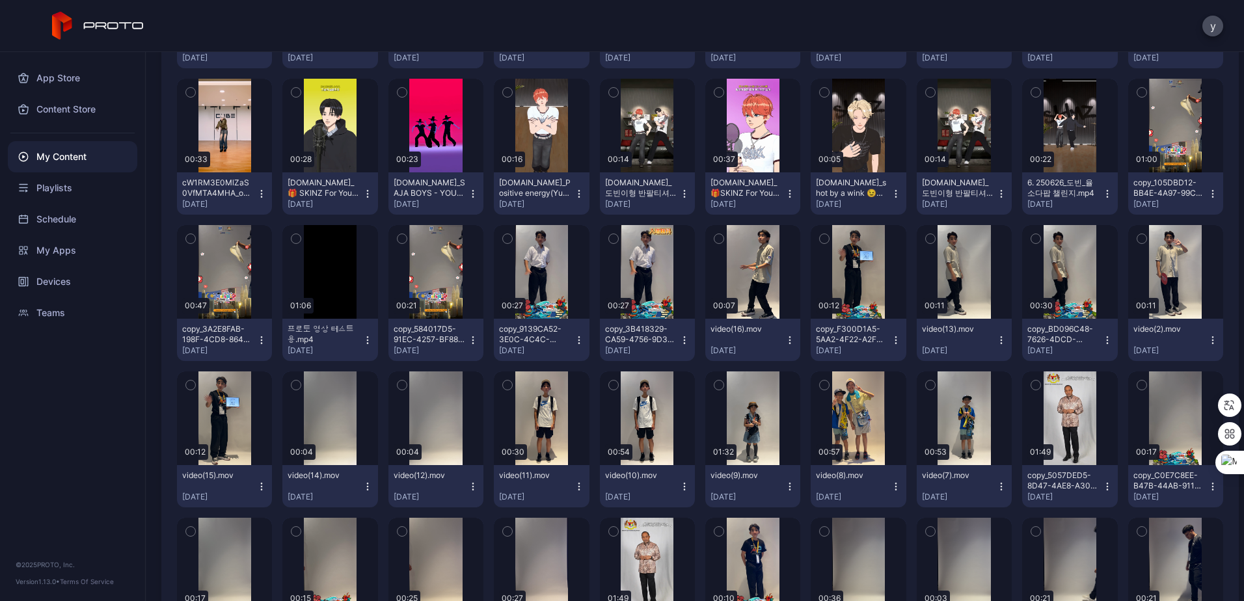
scroll to position [650, 0]
